Goal: Information Seeking & Learning: Compare options

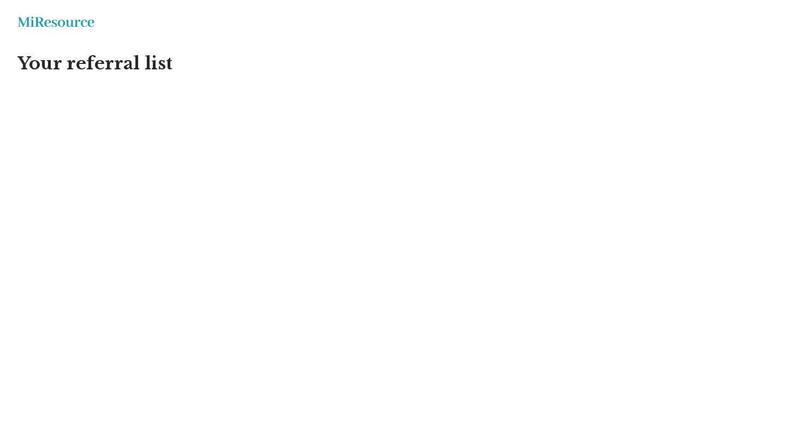
click at [154, 60] on h1 "Your referral list" at bounding box center [392, 63] width 751 height 23
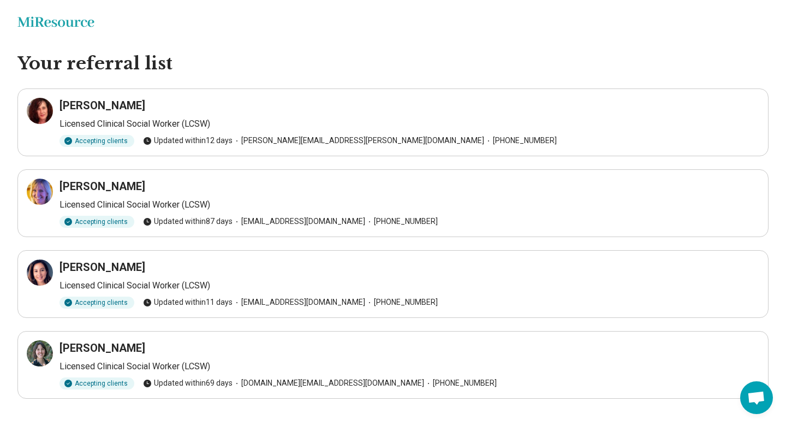
scroll to position [17, 0]
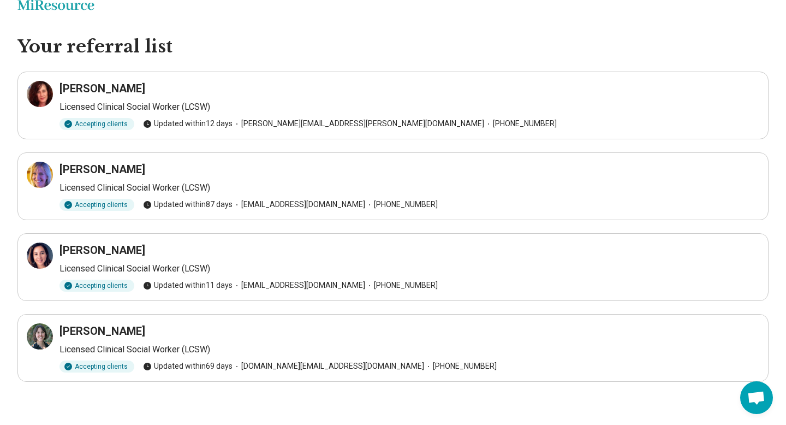
click at [145, 168] on h3 "Kerena Gordhamer Saltzman" at bounding box center [103, 169] width 86 height 15
click at [119, 247] on h3 "Melissa Villalobos" at bounding box center [103, 249] width 86 height 15
copy h3 "Melissa Villalobos"
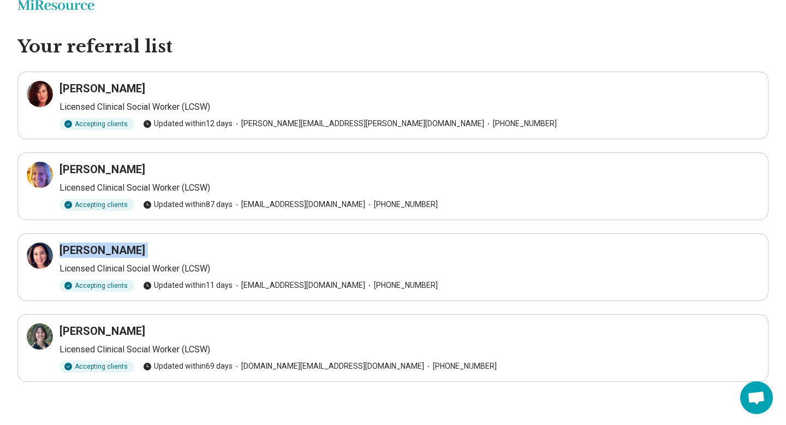
click at [225, 328] on div "[PERSON_NAME]" at bounding box center [410, 330] width 700 height 15
click at [94, 324] on h3 "[PERSON_NAME]" at bounding box center [103, 330] width 86 height 15
copy h3 "[PERSON_NAME]"
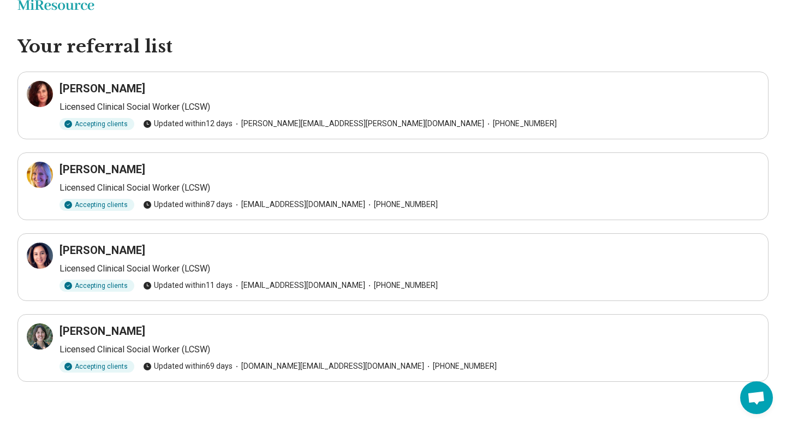
click at [145, 167] on h3 "Kerena Gordhamer Saltzman" at bounding box center [103, 169] width 86 height 15
copy h3 "Kerena Gordhamer Saltzman"
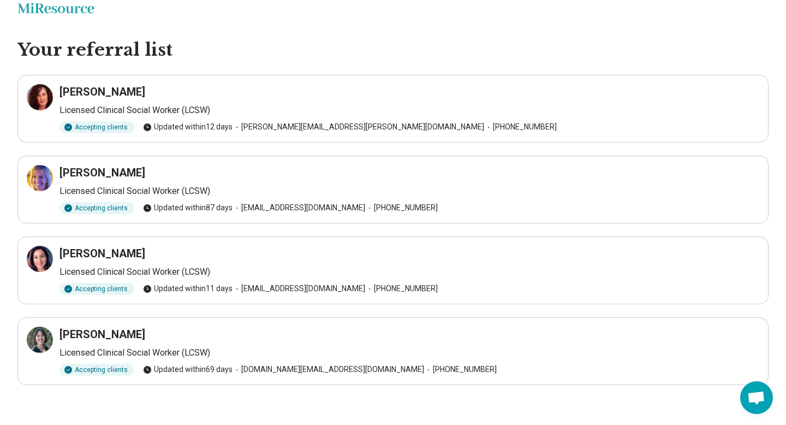
click at [123, 88] on h3 "Kimberly Prohaska" at bounding box center [103, 91] width 86 height 15
copy h3 "Kimberly Prohaska"
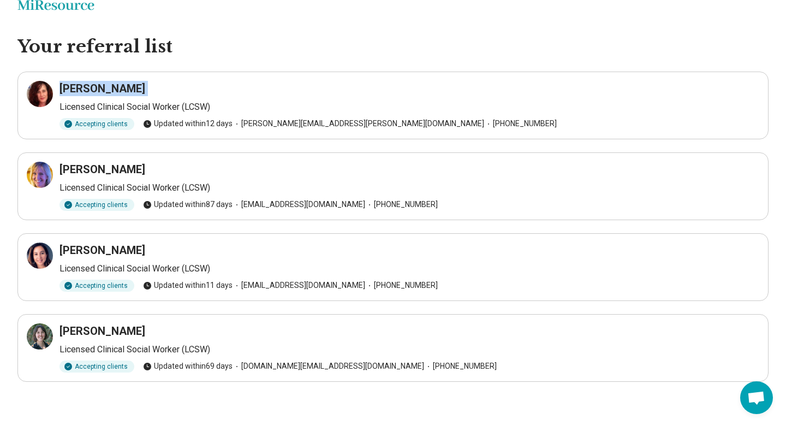
scroll to position [0, 0]
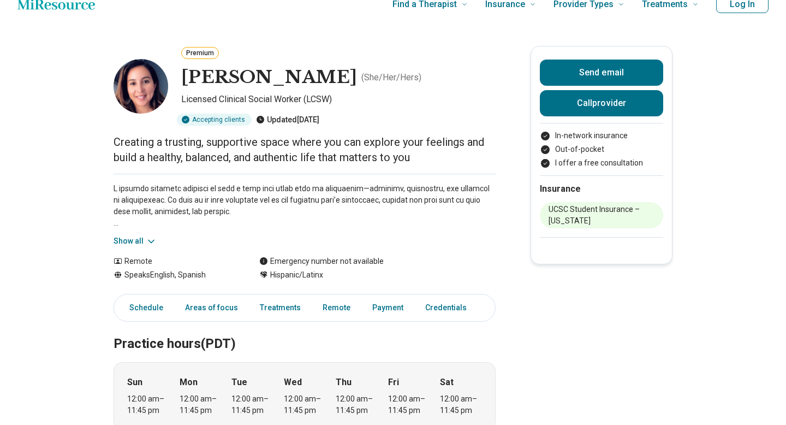
scroll to position [19, 0]
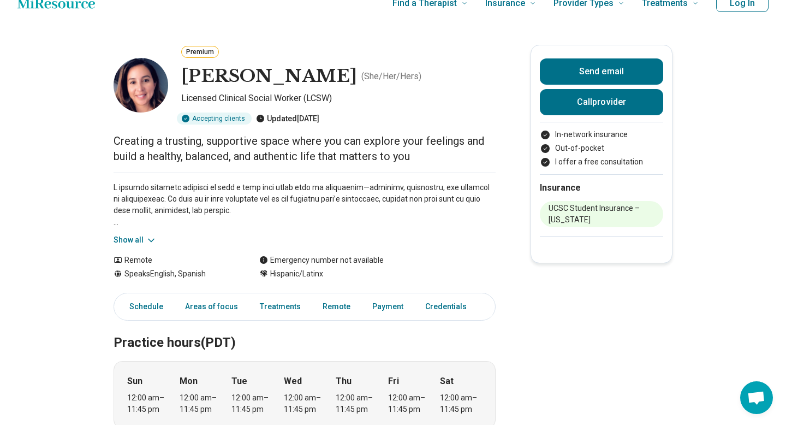
click at [149, 236] on icon at bounding box center [151, 240] width 11 height 11
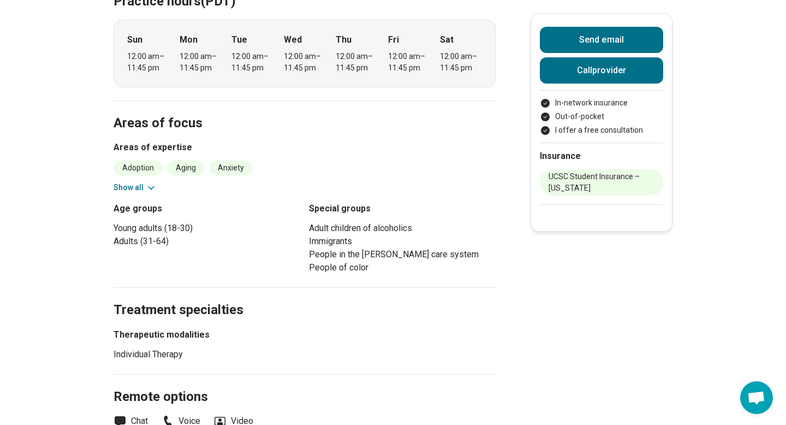
scroll to position [583, 0]
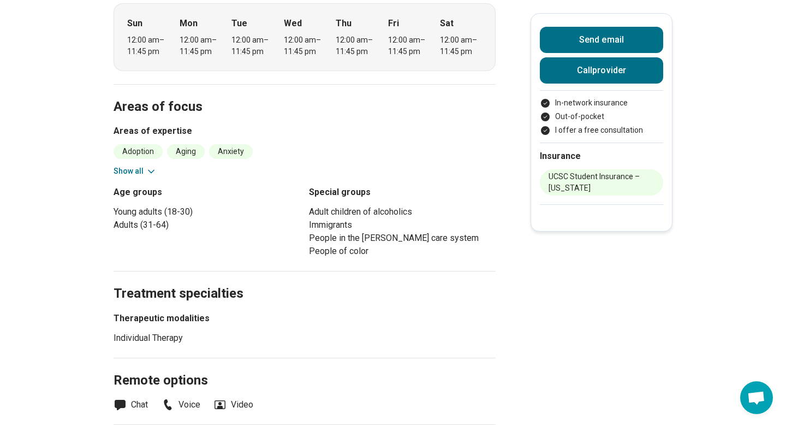
click at [151, 177] on icon at bounding box center [151, 171] width 11 height 11
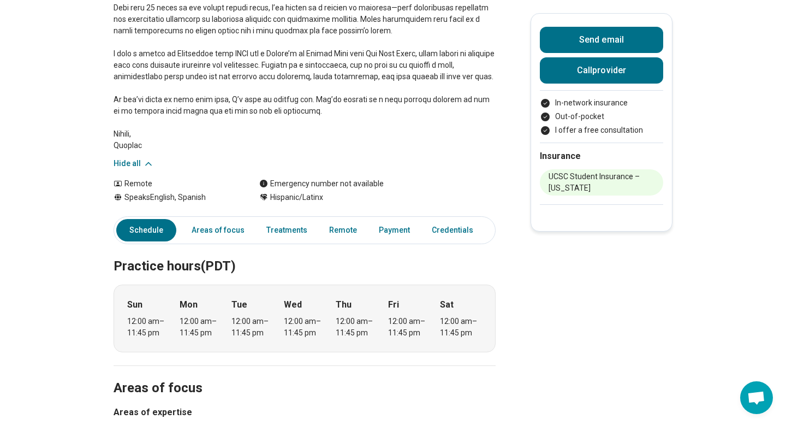
scroll to position [298, 0]
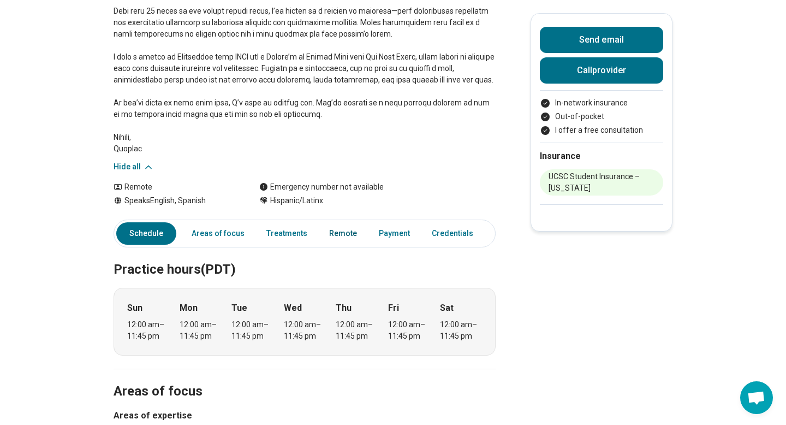
click at [330, 245] on link "Remote" at bounding box center [343, 233] width 41 height 22
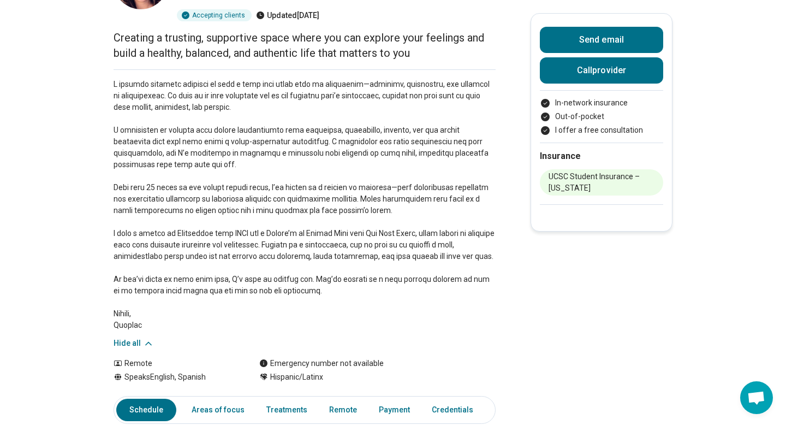
scroll to position [125, 0]
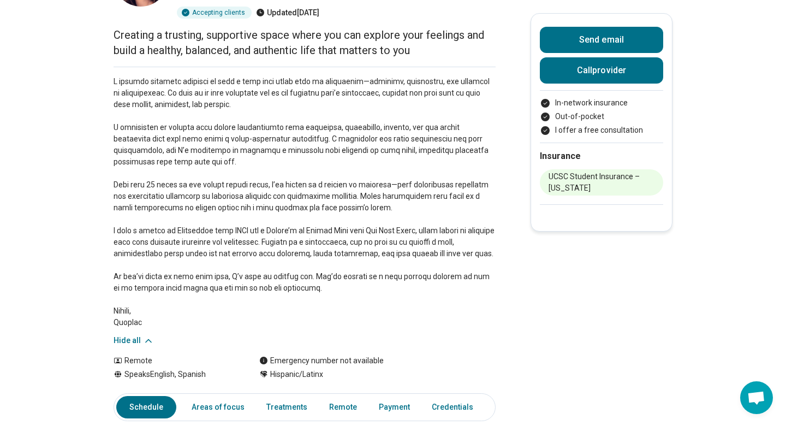
click at [332, 320] on p at bounding box center [305, 202] width 382 height 252
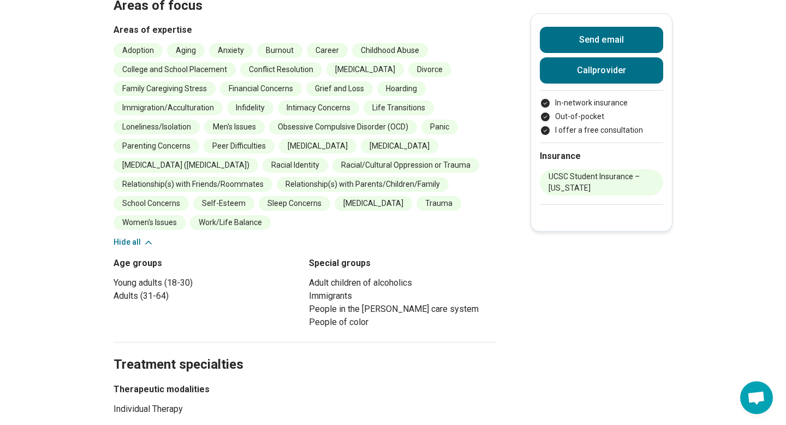
scroll to position [685, 0]
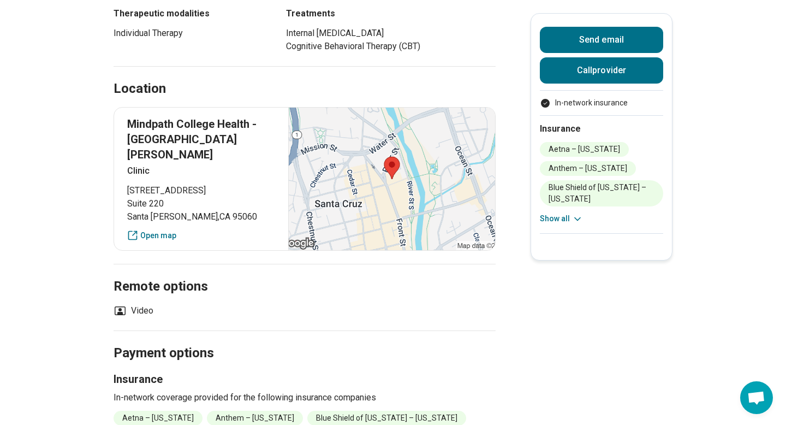
scroll to position [574, 0]
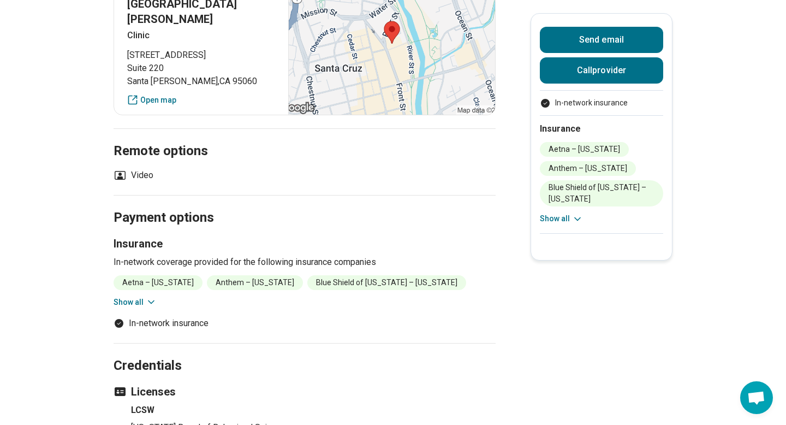
click at [155, 281] on section "Payment options Insurance In-network coverage provided for the following insura…" at bounding box center [305, 269] width 382 height 148
click at [146, 297] on icon at bounding box center [151, 302] width 11 height 11
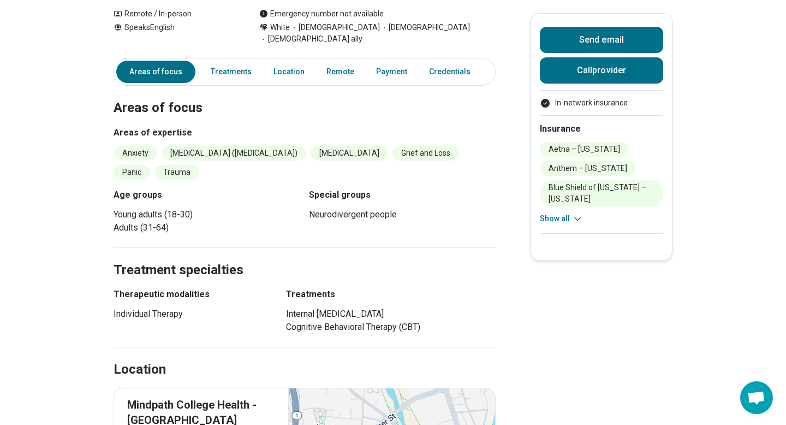
scroll to position [170, 0]
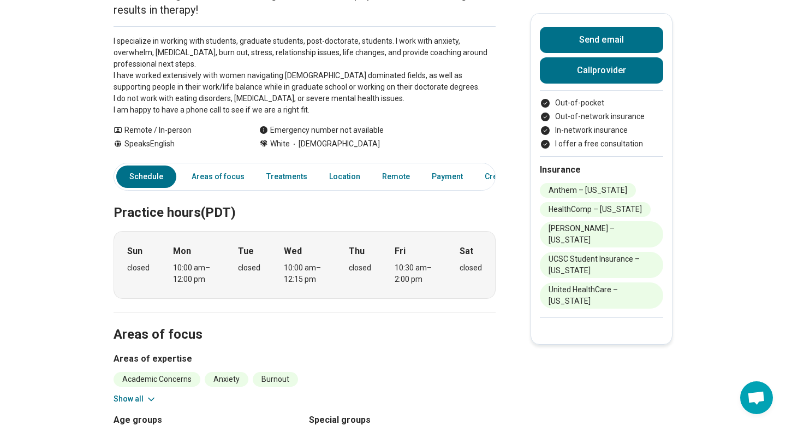
scroll to position [140, 0]
click at [389, 185] on link "Remote" at bounding box center [396, 176] width 41 height 22
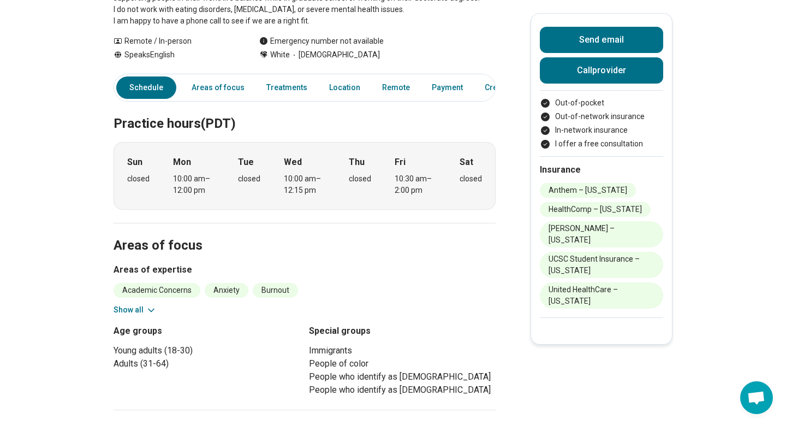
scroll to position [243, 0]
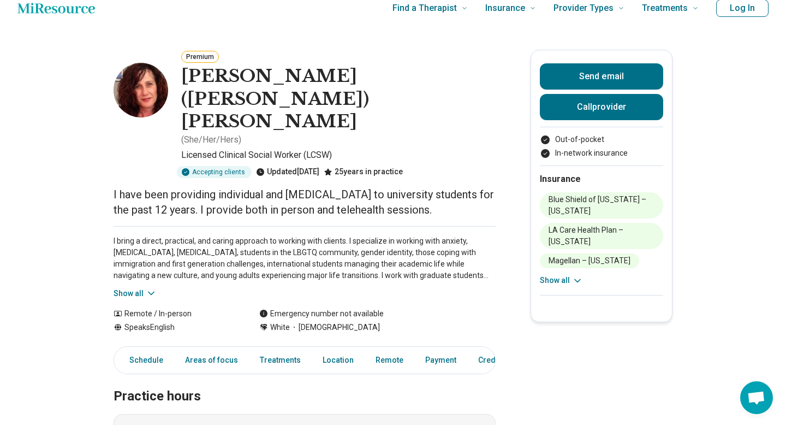
scroll to position [21, 0]
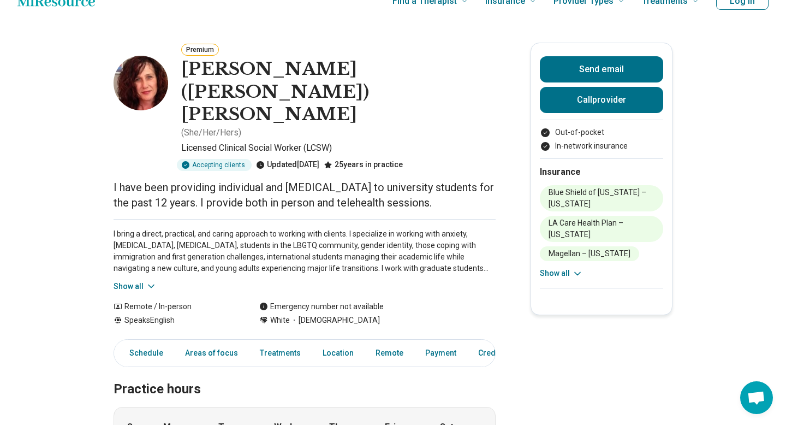
click at [148, 281] on icon at bounding box center [151, 286] width 11 height 11
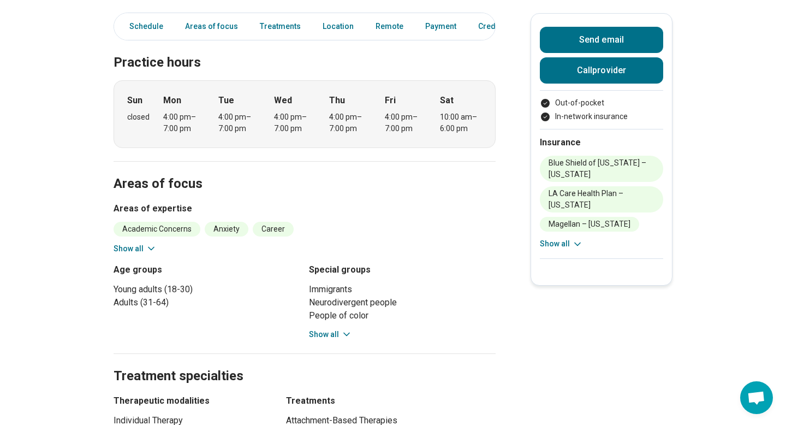
scroll to position [526, 0]
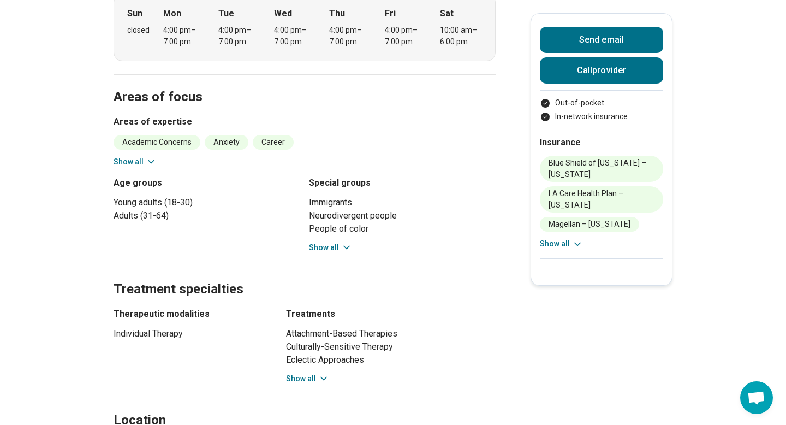
click at [337, 242] on button "Show all" at bounding box center [330, 247] width 43 height 11
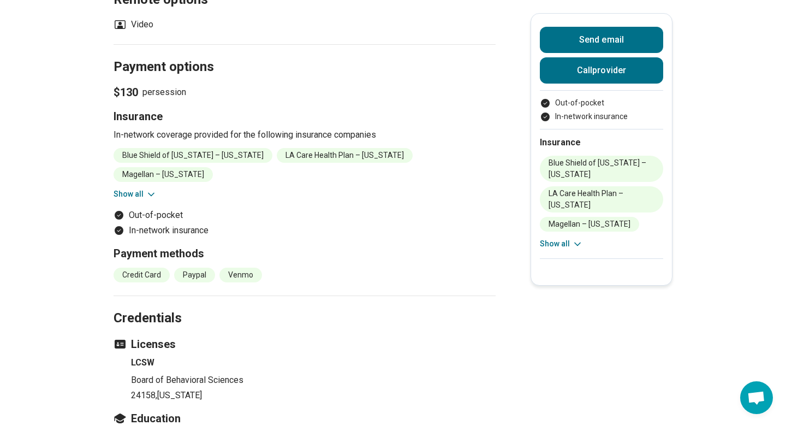
scroll to position [1273, 0]
